Goal: Information Seeking & Learning: Learn about a topic

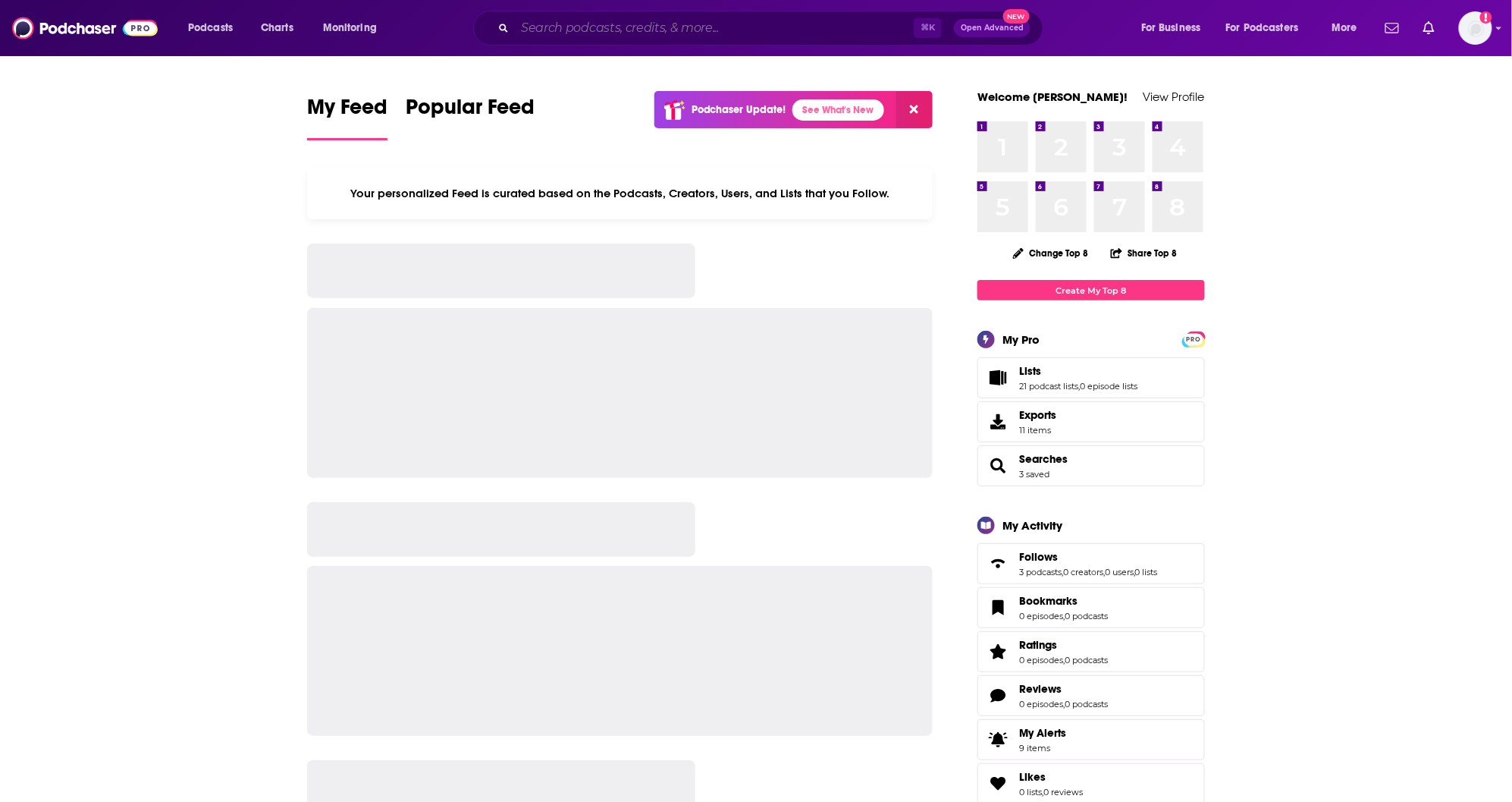
click at [566, 28] on input "Search podcasts, credits, & more..." at bounding box center [714, 28] width 399 height 25
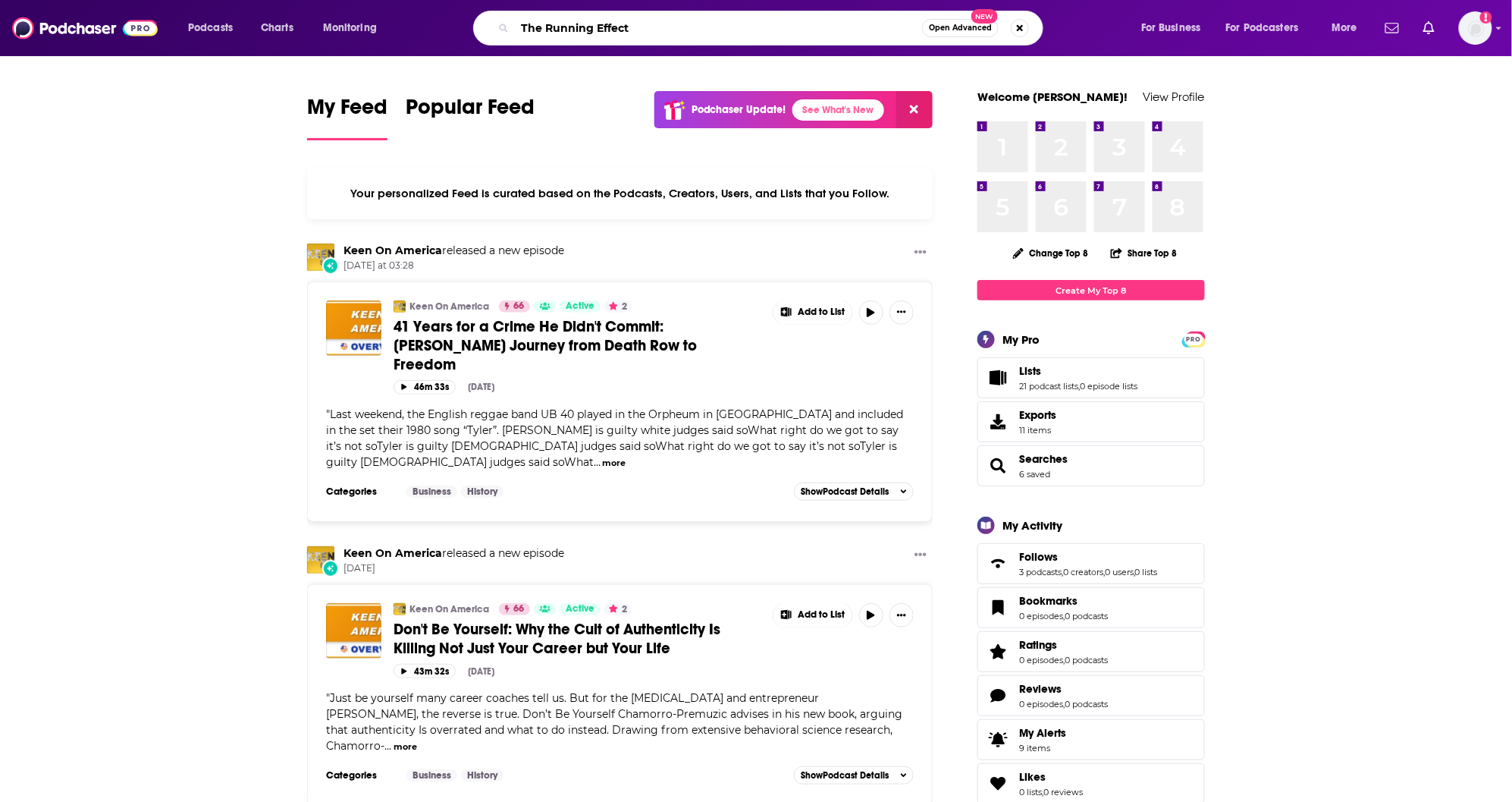
type input "The Running Effect"
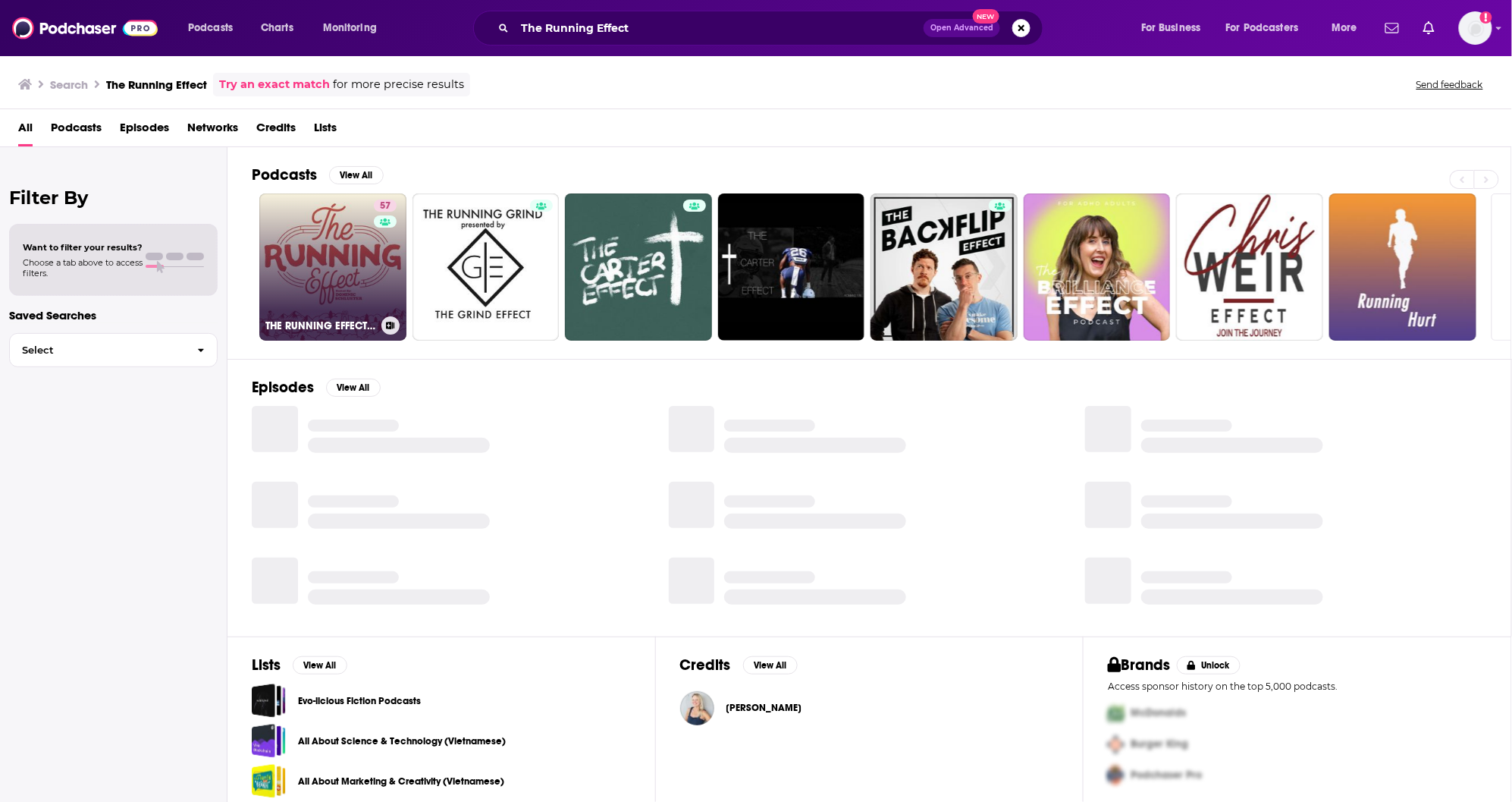
click at [341, 274] on link "57 THE RUNNING EFFECT PODCAST" at bounding box center [332, 266] width 147 height 147
